Goal: Transaction & Acquisition: Purchase product/service

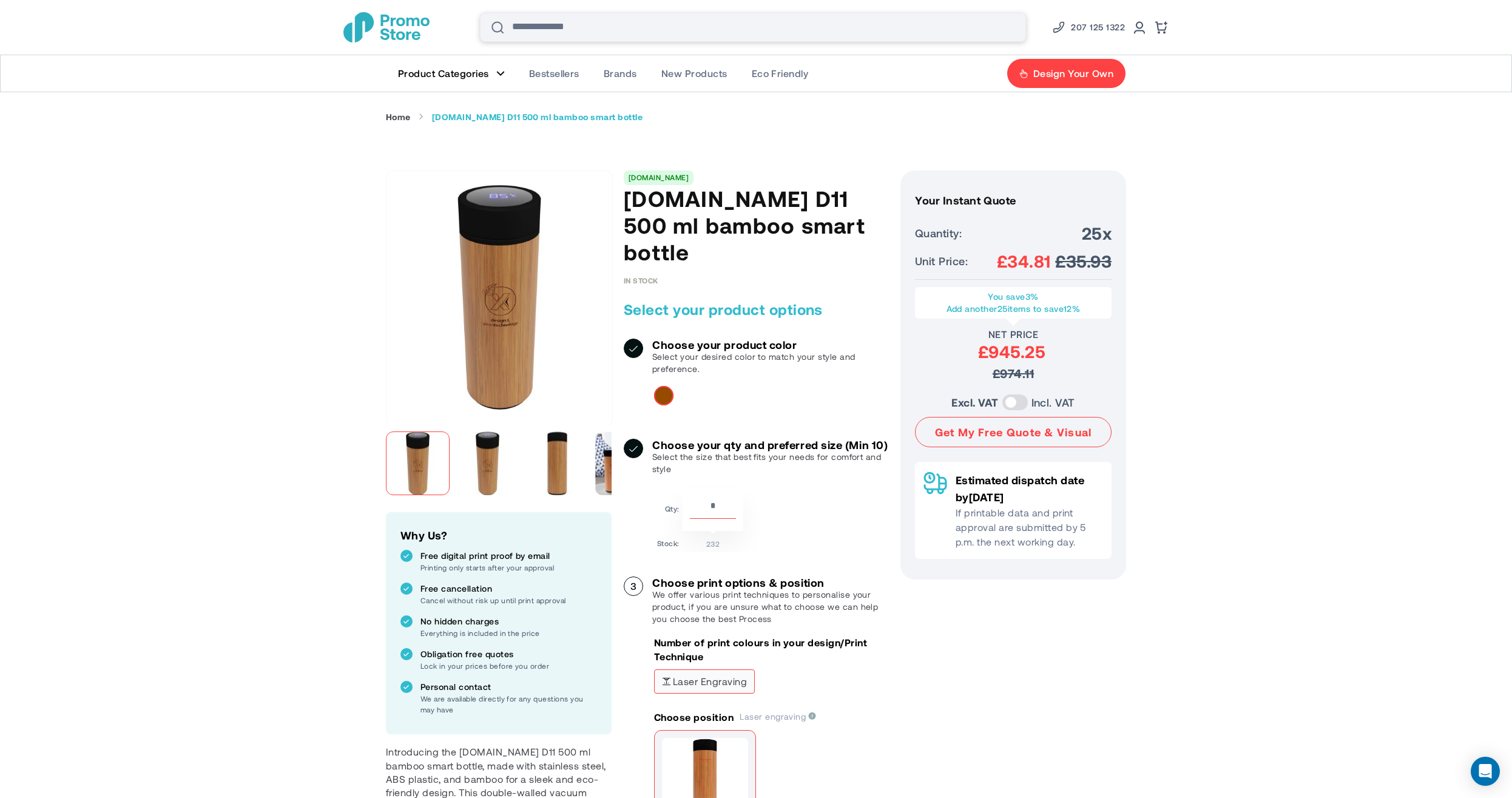
click at [692, 29] on input "Search" at bounding box center [753, 27] width 547 height 29
type input "****"
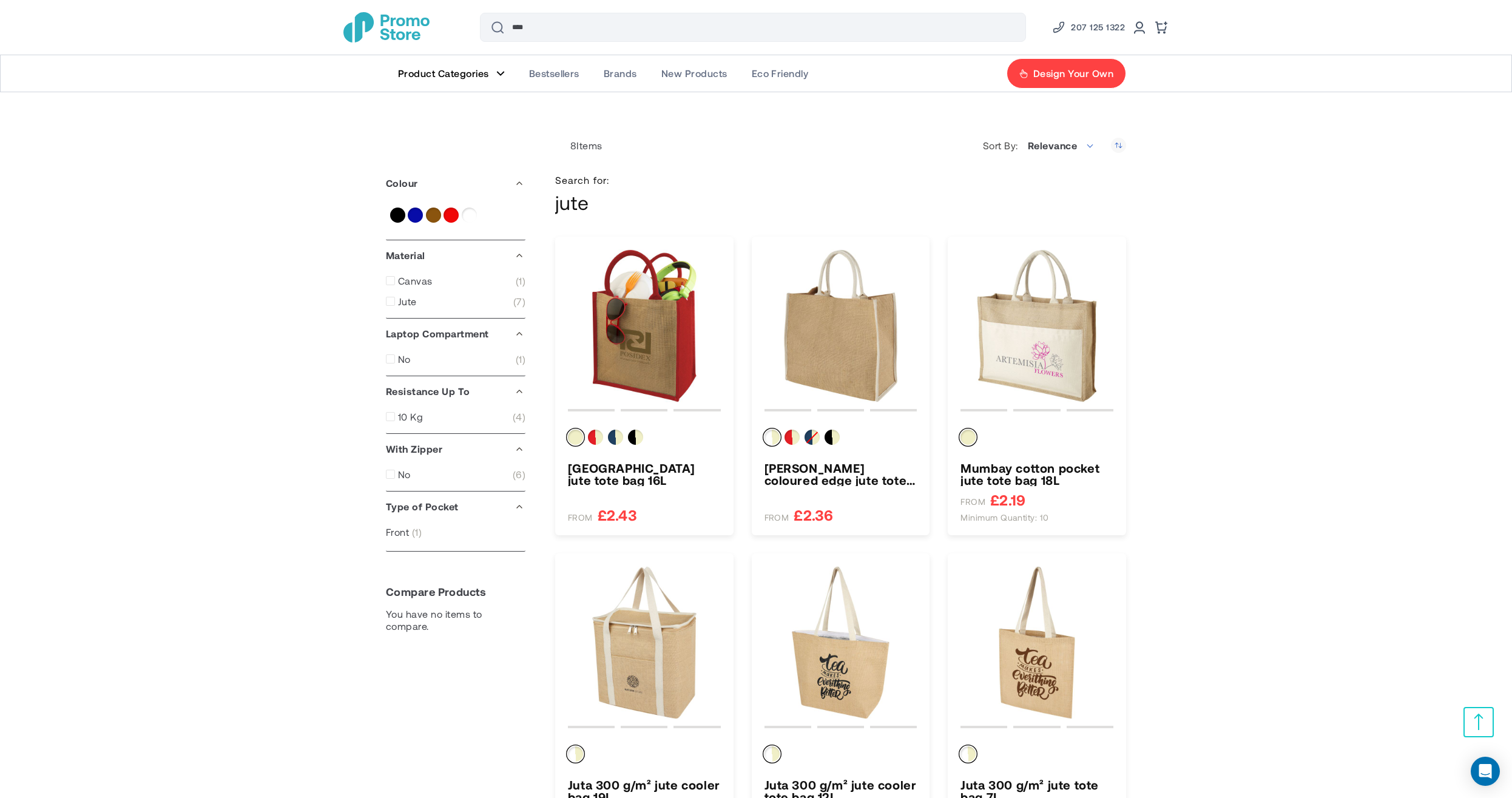
scroll to position [346, 0]
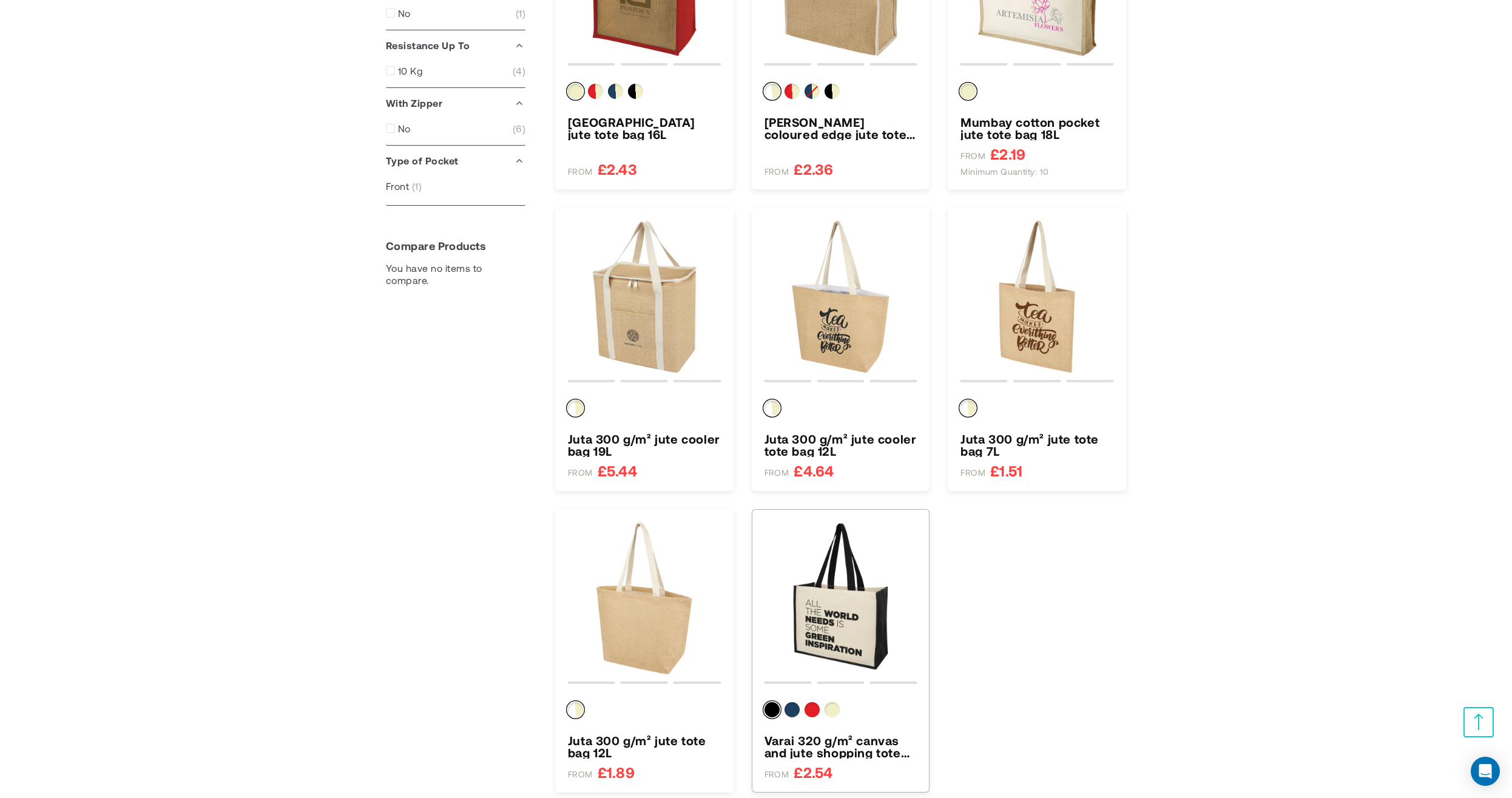
click at [858, 612] on img "Varai 320 g/m² canvas and jute shopping tote bag 23L" at bounding box center [841, 599] width 153 height 153
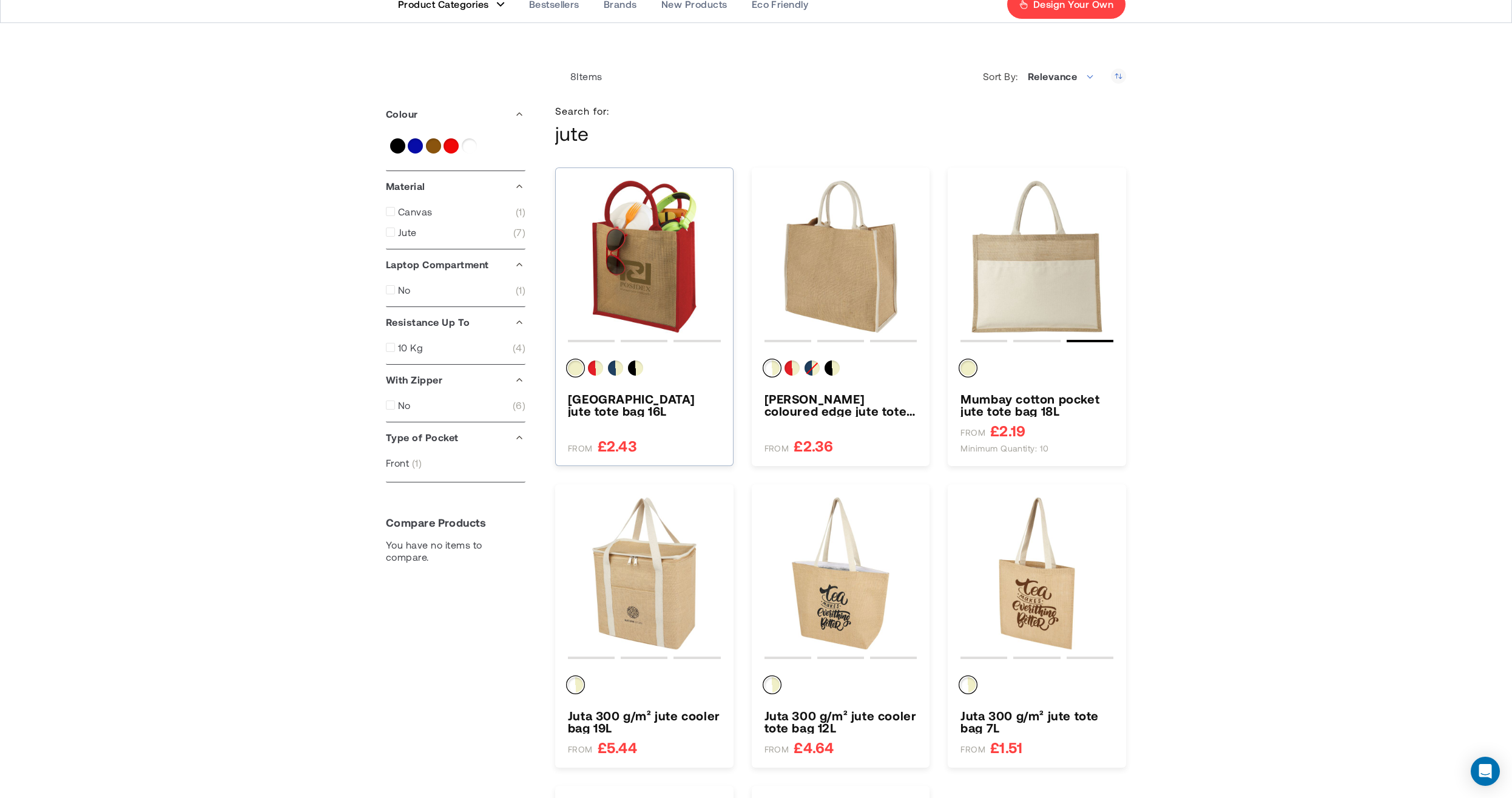
click at [656, 255] on img "Chennai jute tote bag 16L" at bounding box center [645, 257] width 153 height 153
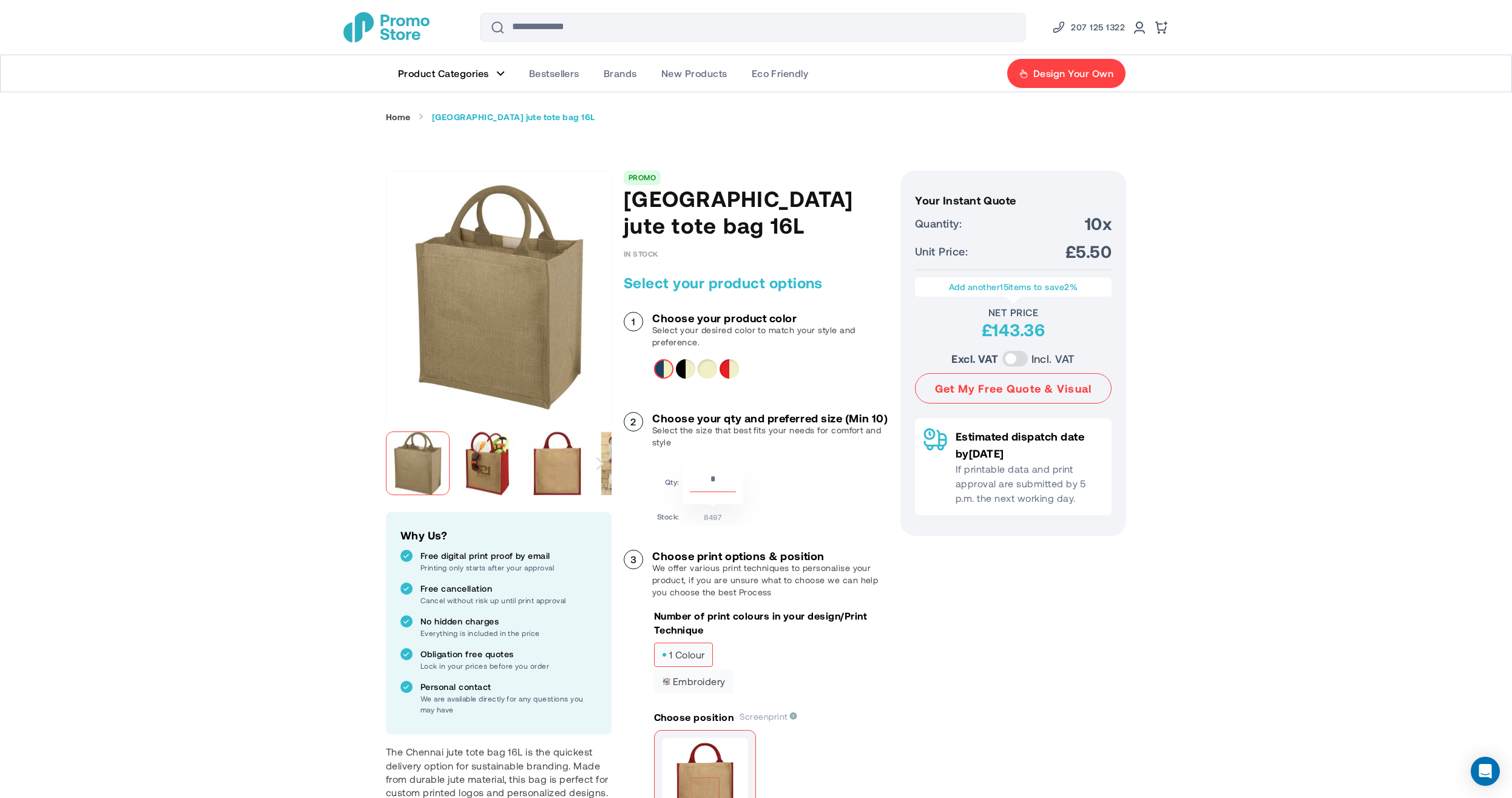
click at [403, 26] on img "store logo" at bounding box center [387, 27] width 86 height 30
